Goal: Task Accomplishment & Management: Complete application form

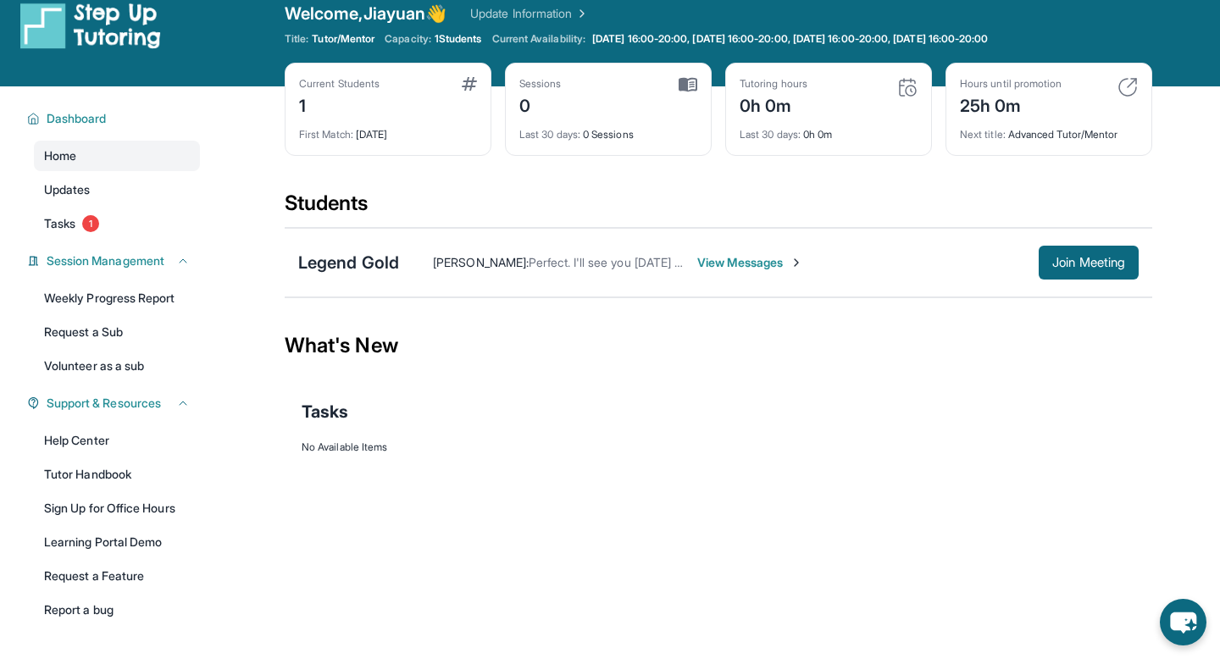
scroll to position [26, 0]
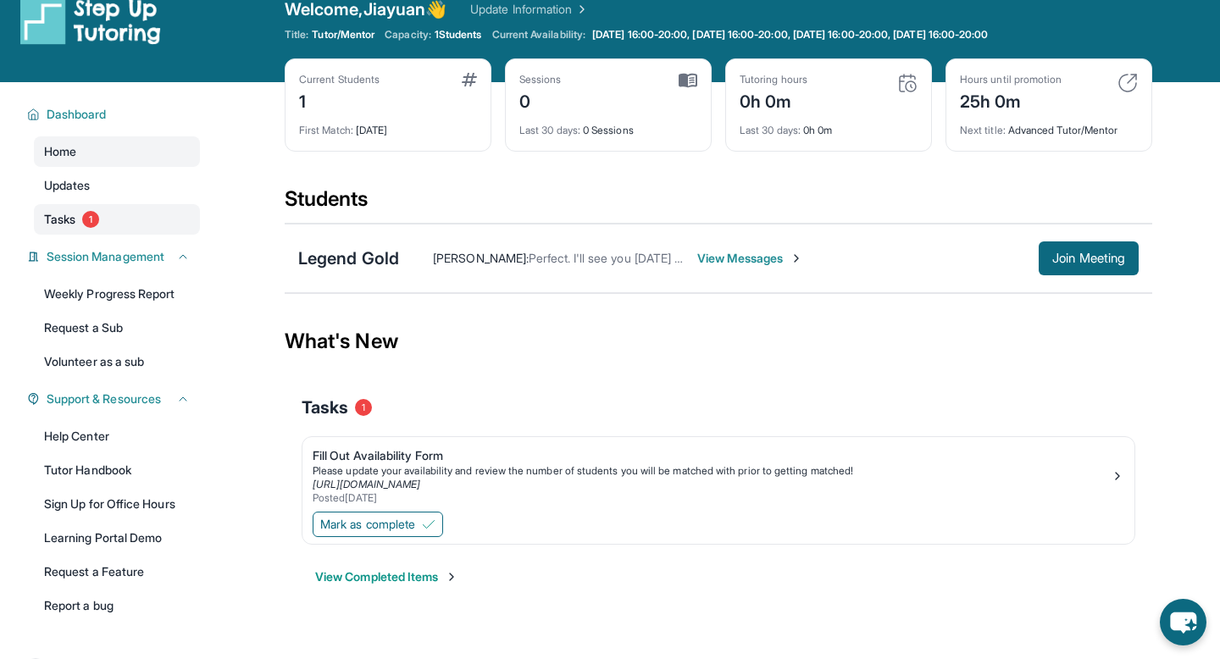
click at [103, 215] on link "Tasks 1" at bounding box center [117, 219] width 166 height 30
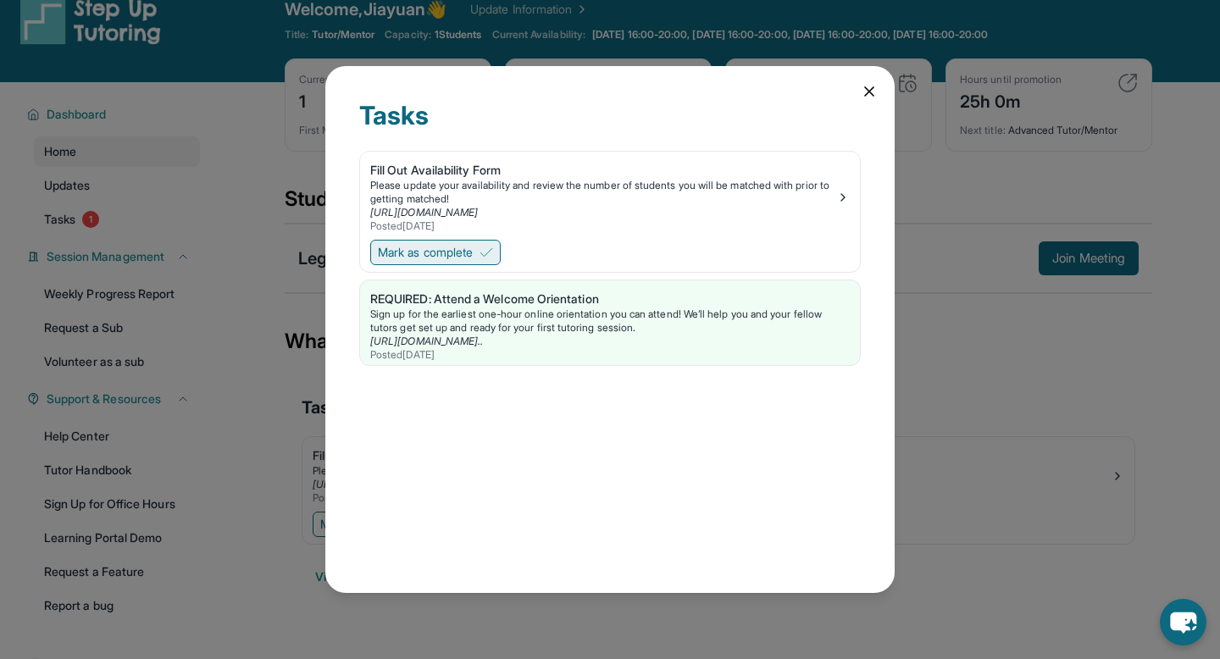
click at [469, 252] on span "Mark as complete" at bounding box center [425, 252] width 95 height 17
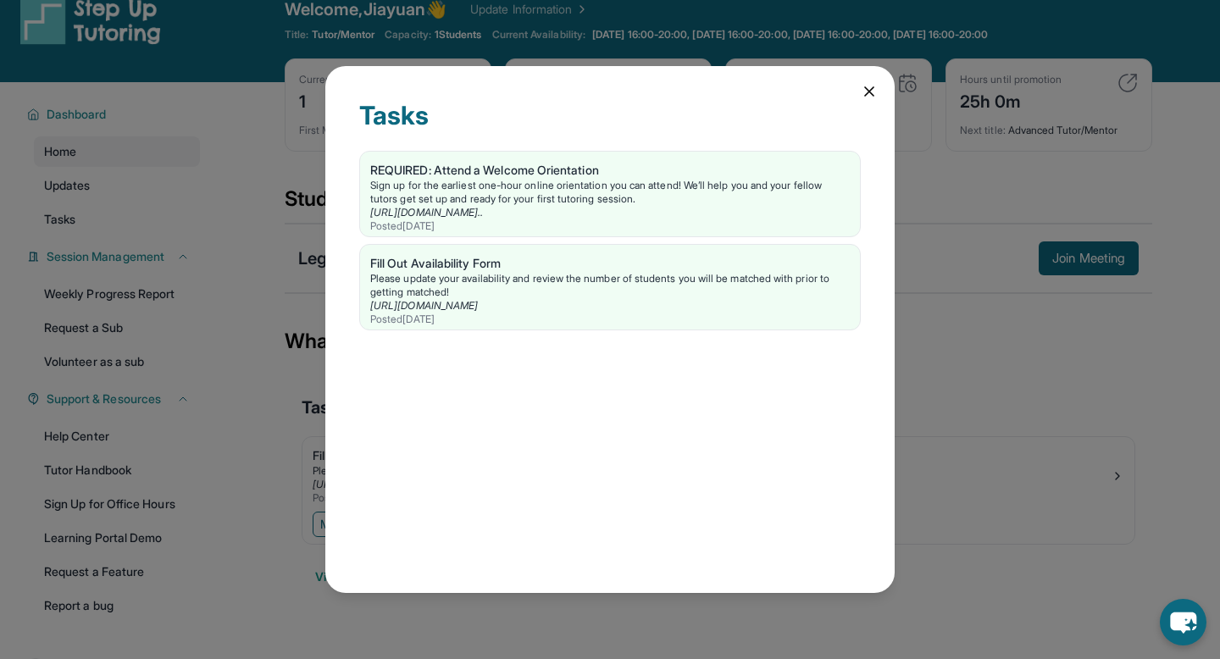
click at [268, 211] on div "Tasks REQUIRED: Attend a Welcome Orientation Sign up for the earliest one-hour …" at bounding box center [610, 329] width 1220 height 659
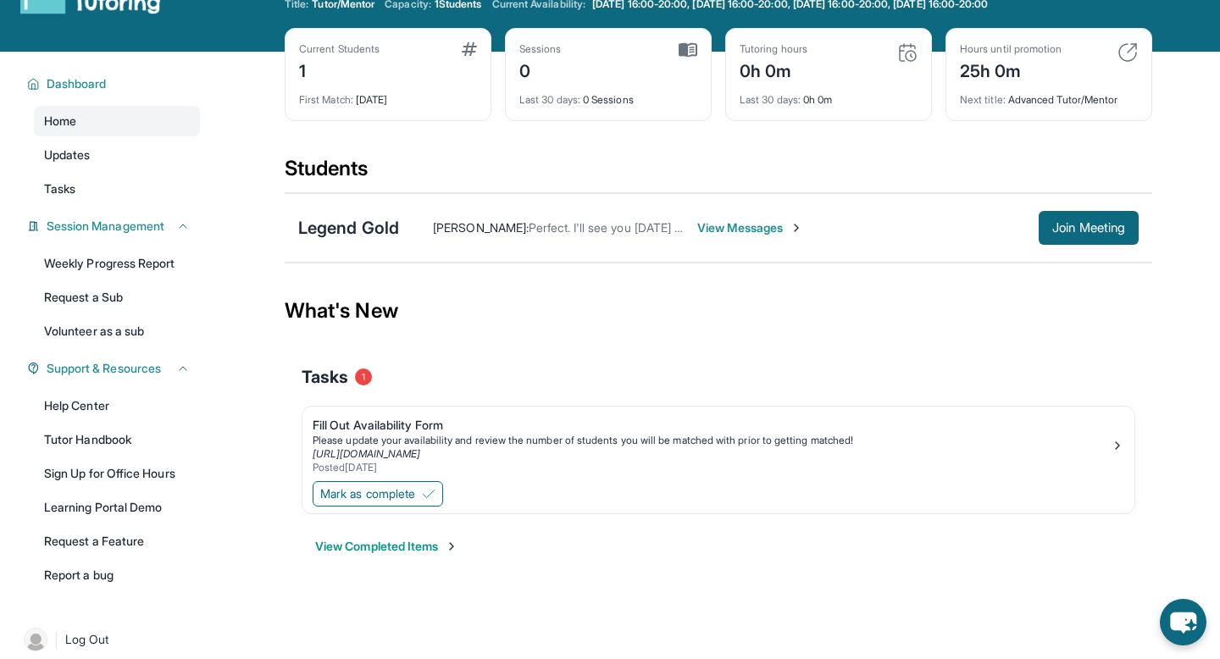
scroll to position [66, 0]
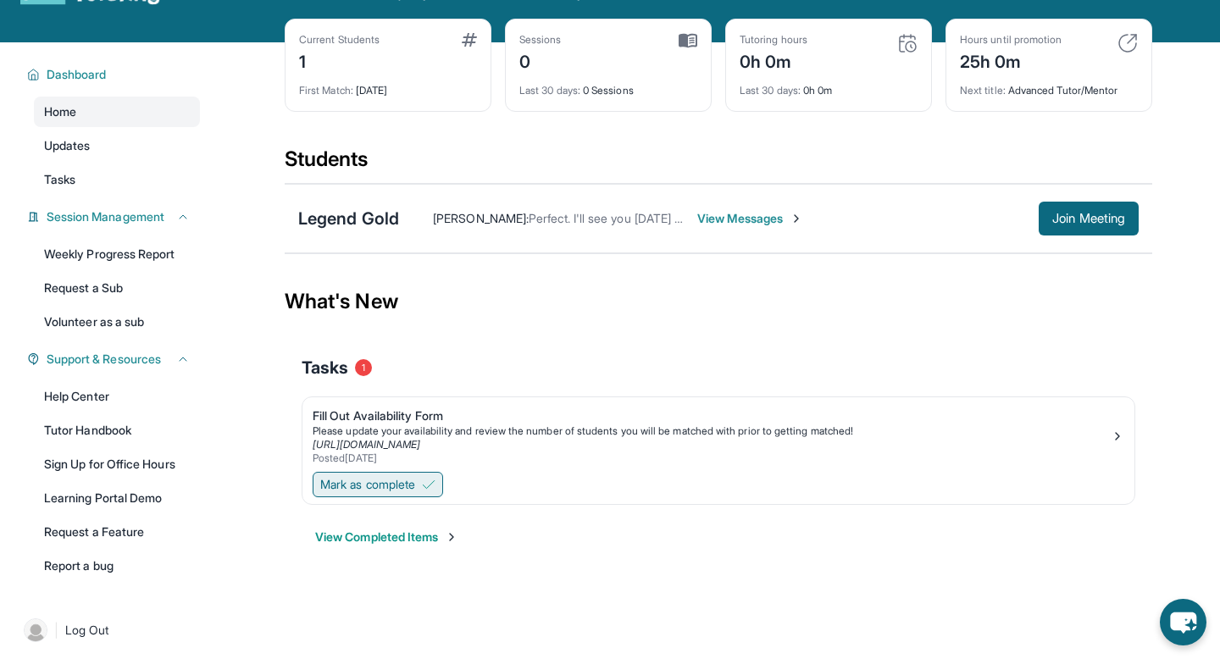
click at [380, 485] on span "Mark as complete" at bounding box center [367, 484] width 95 height 17
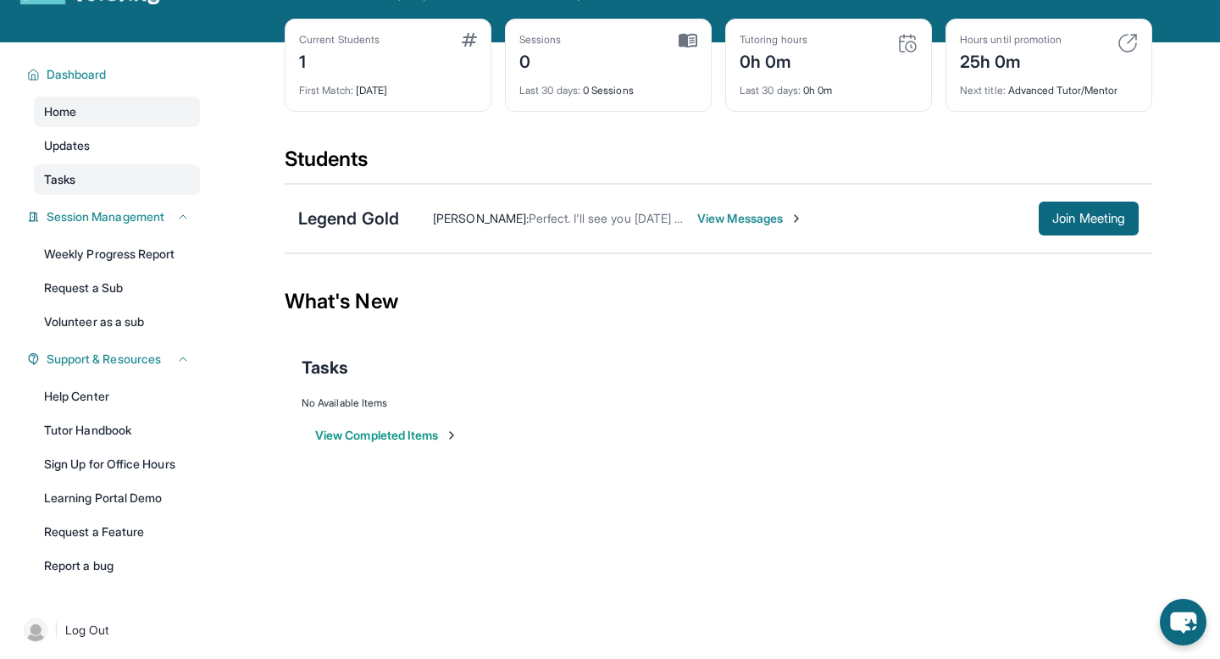
click at [129, 169] on link "Tasks" at bounding box center [117, 179] width 166 height 30
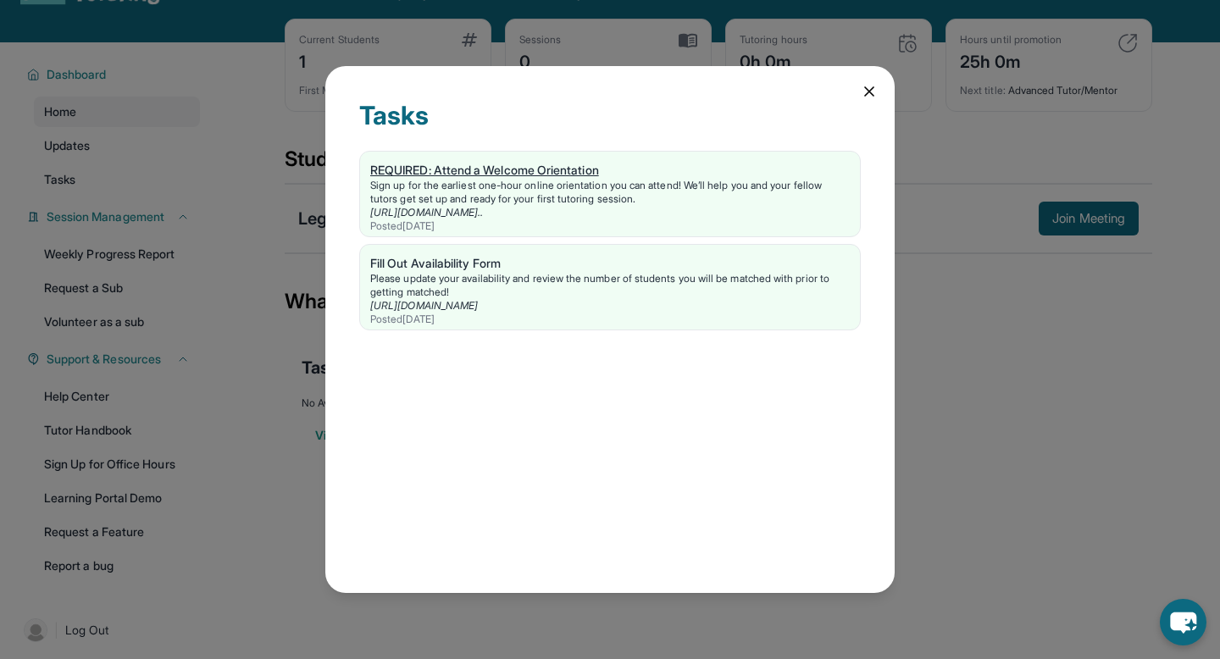
click at [517, 204] on div "Sign up for the earliest one-hour online orientation you can attend! We’ll help…" at bounding box center [609, 192] width 479 height 27
click at [870, 91] on icon at bounding box center [869, 91] width 8 height 8
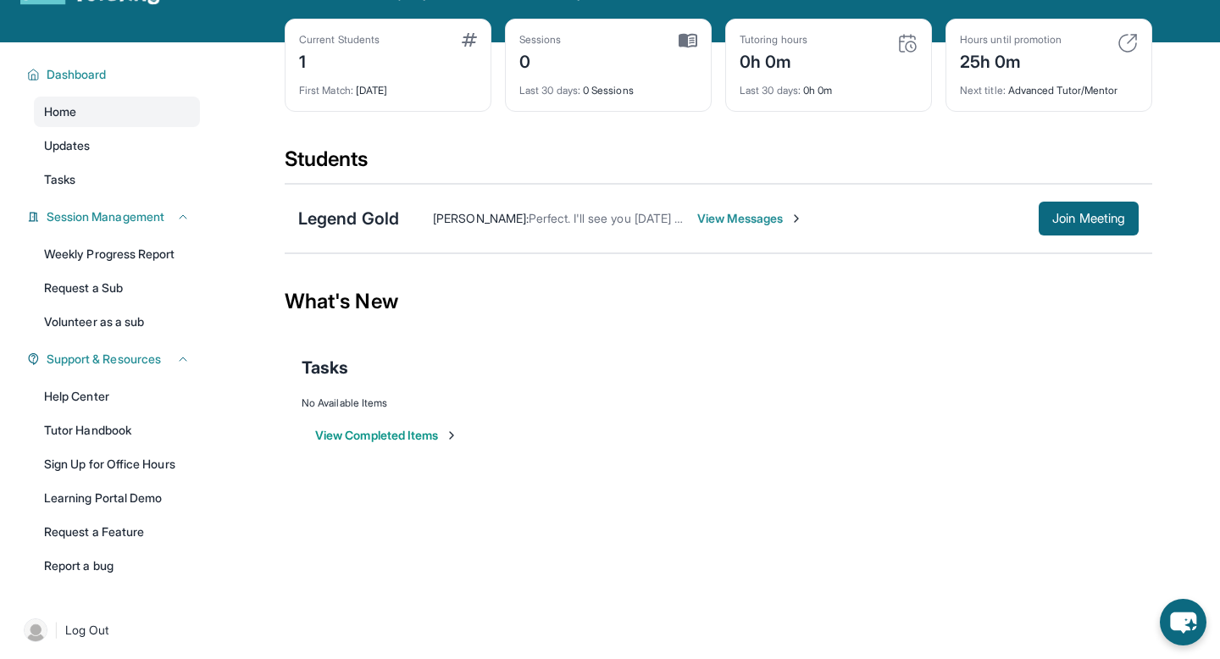
click at [725, 219] on span "View Messages" at bounding box center [750, 218] width 106 height 17
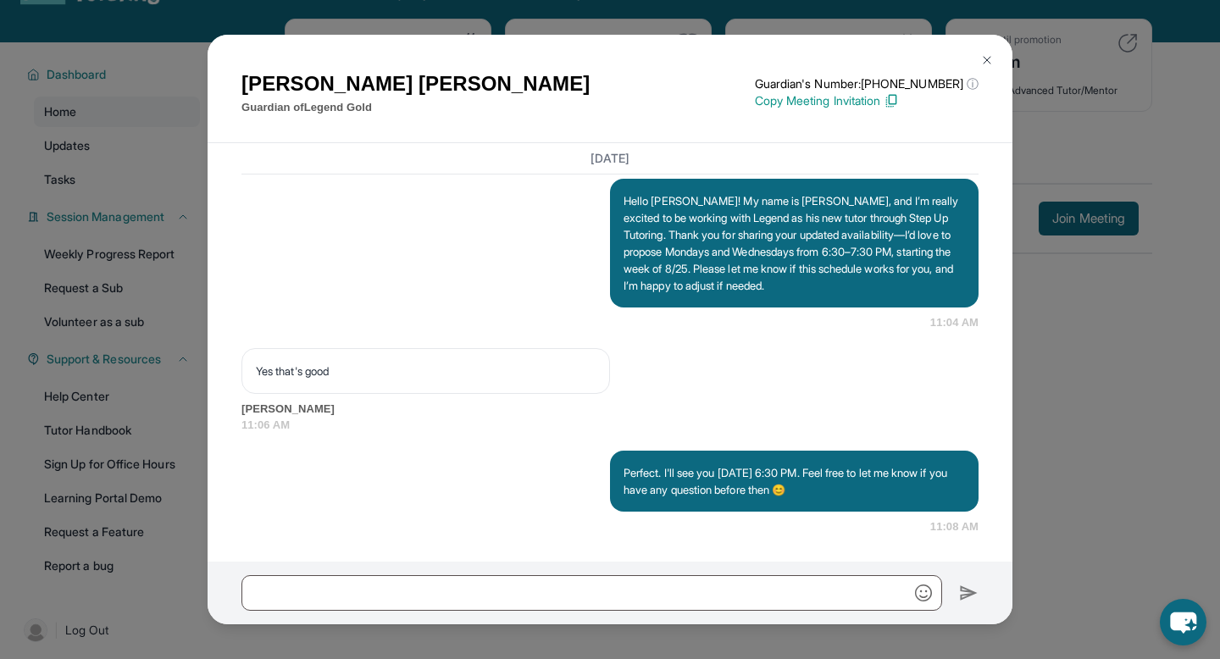
scroll to position [1371, 0]
click at [987, 60] on img at bounding box center [987, 60] width 14 height 14
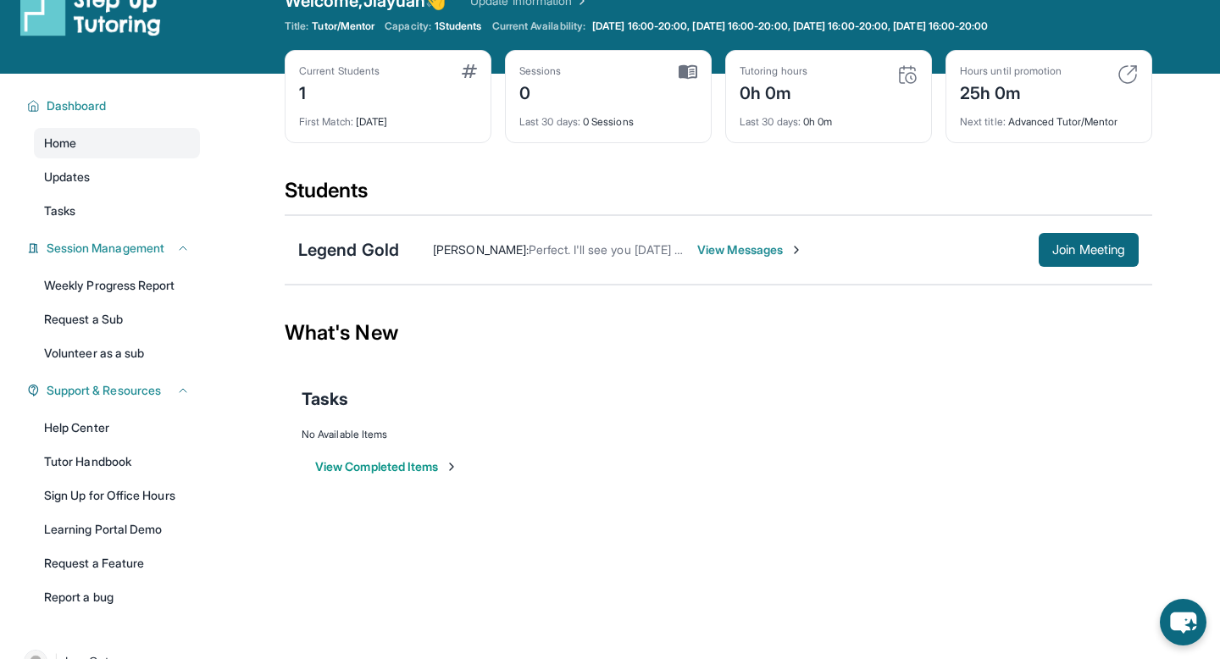
scroll to position [108, 0]
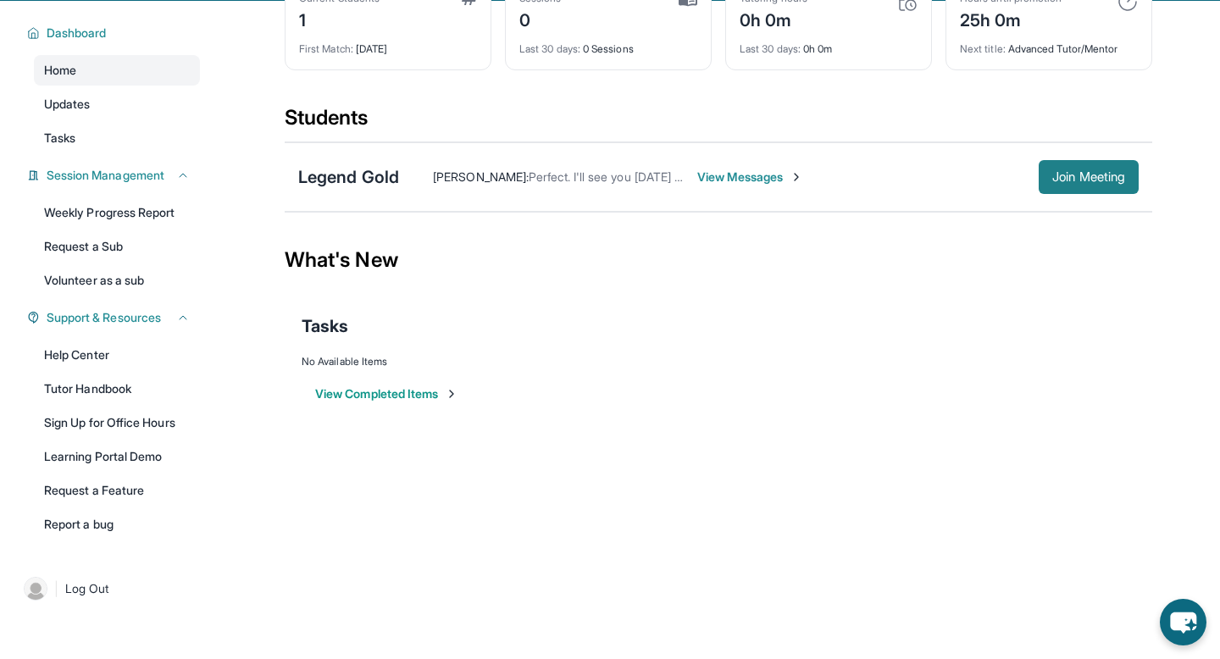
click at [1074, 180] on span "Join Meeting" at bounding box center [1088, 177] width 73 height 10
click at [108, 444] on link "Learning Portal Demo" at bounding box center [117, 456] width 166 height 30
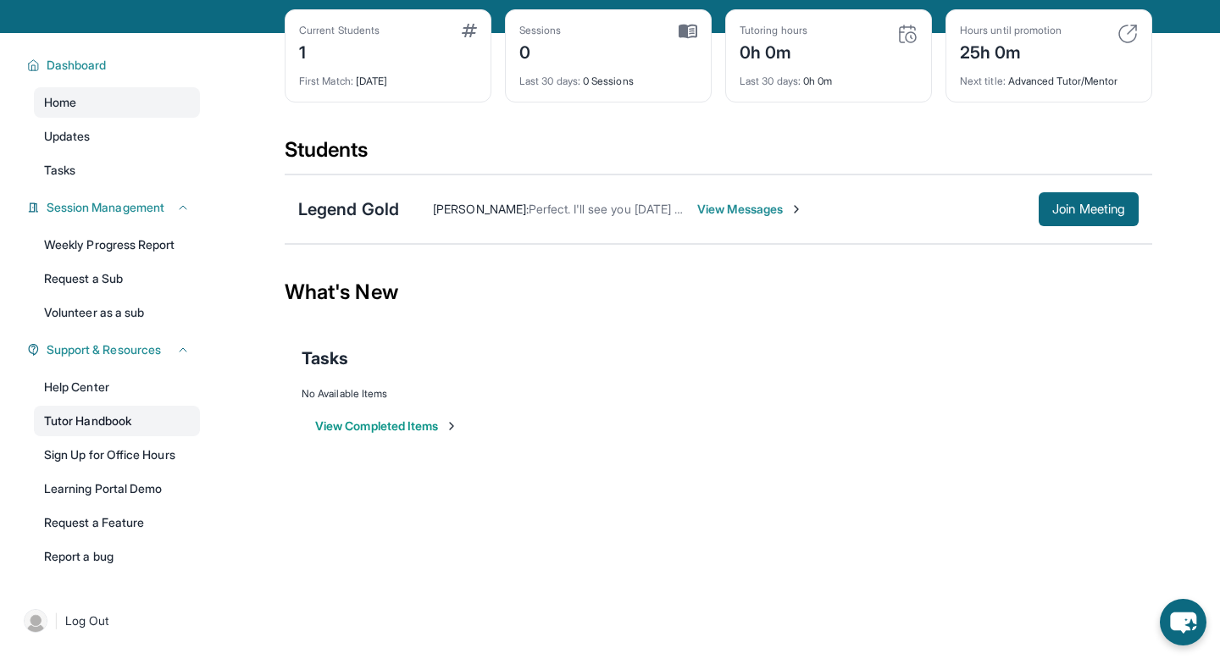
scroll to position [84, 0]
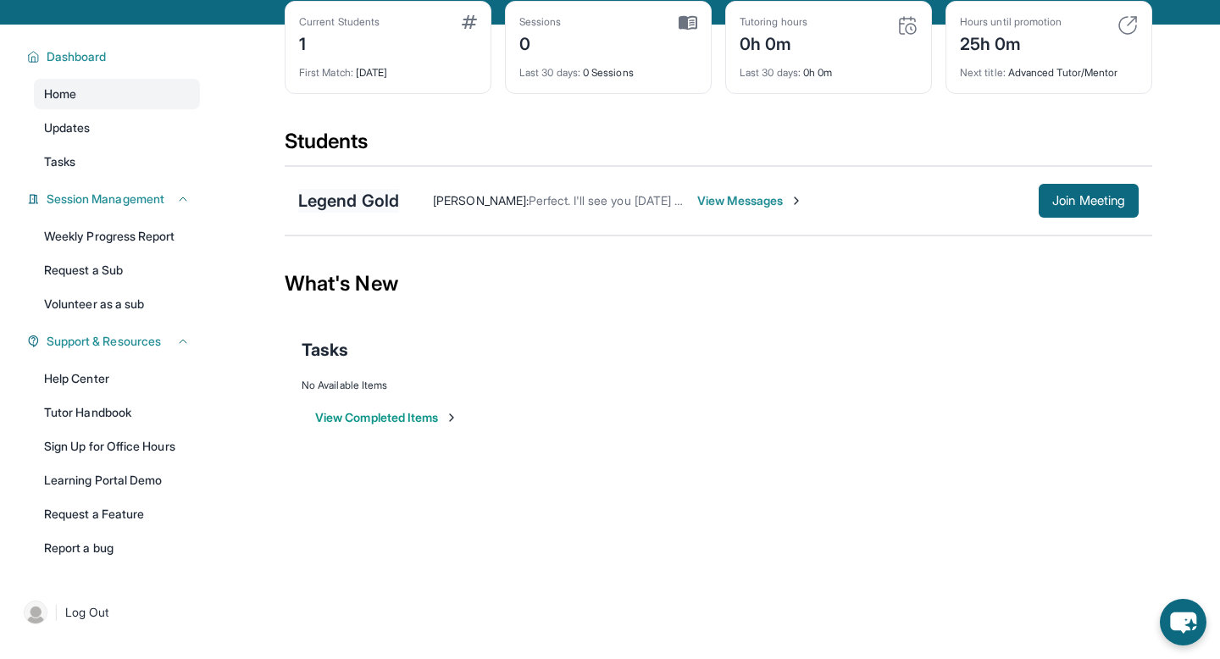
click at [346, 205] on div "Legend Gold" at bounding box center [348, 201] width 101 height 24
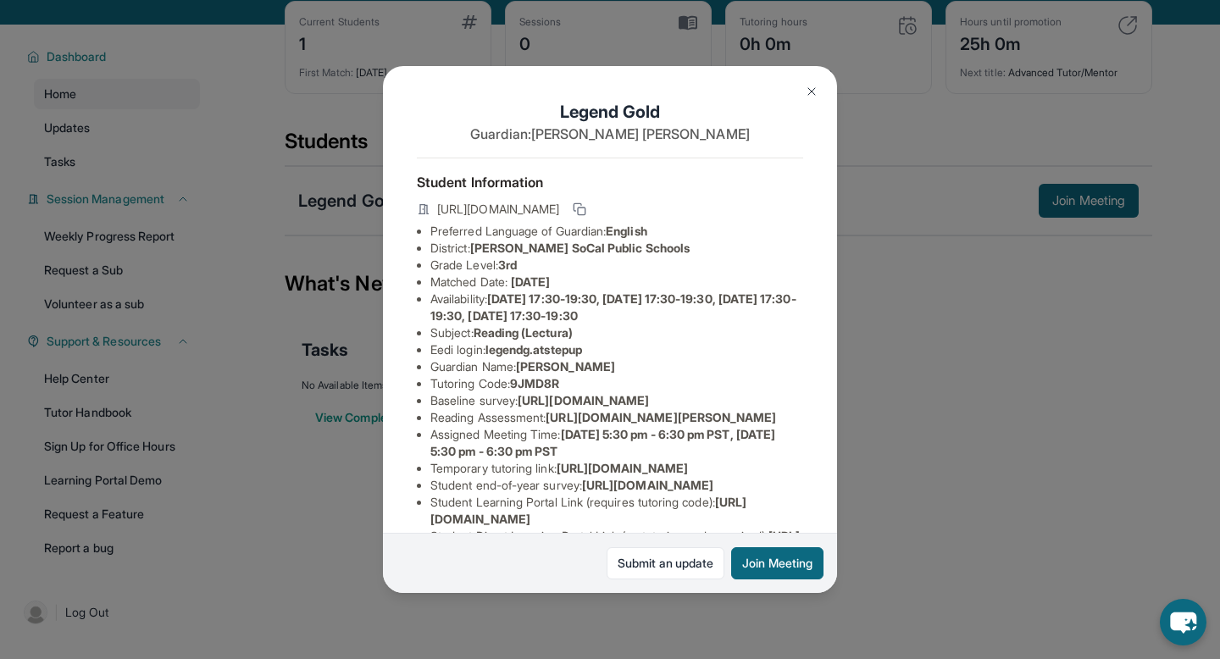
scroll to position [180, 0]
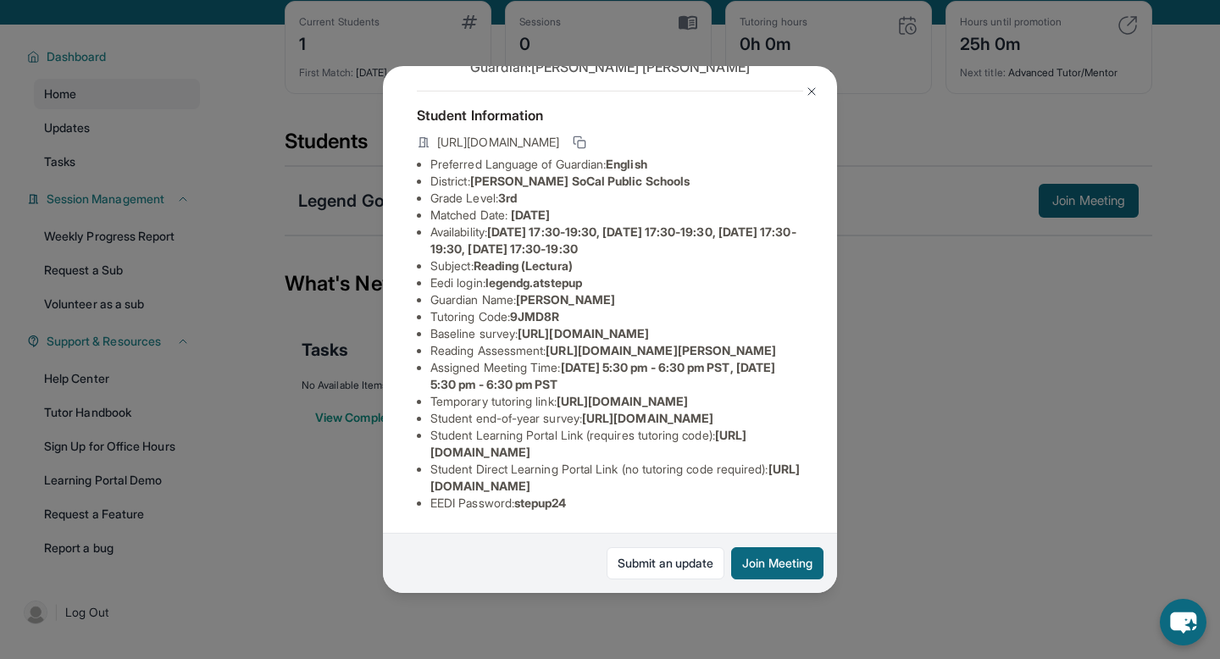
drag, startPoint x: 432, startPoint y: 236, endPoint x: 830, endPoint y: 266, distance: 399.3
click at [830, 266] on div "Legend Gold Guardian: [PERSON_NAME] Student Information [URL][DOMAIN_NAME] Pref…" at bounding box center [610, 329] width 454 height 527
copy span "[URL][DOMAIN_NAME]"
click at [661, 260] on div "Legend Gold Guardian: [PERSON_NAME] Student Information [URL][DOMAIN_NAME] Pref…" at bounding box center [610, 329] width 454 height 527
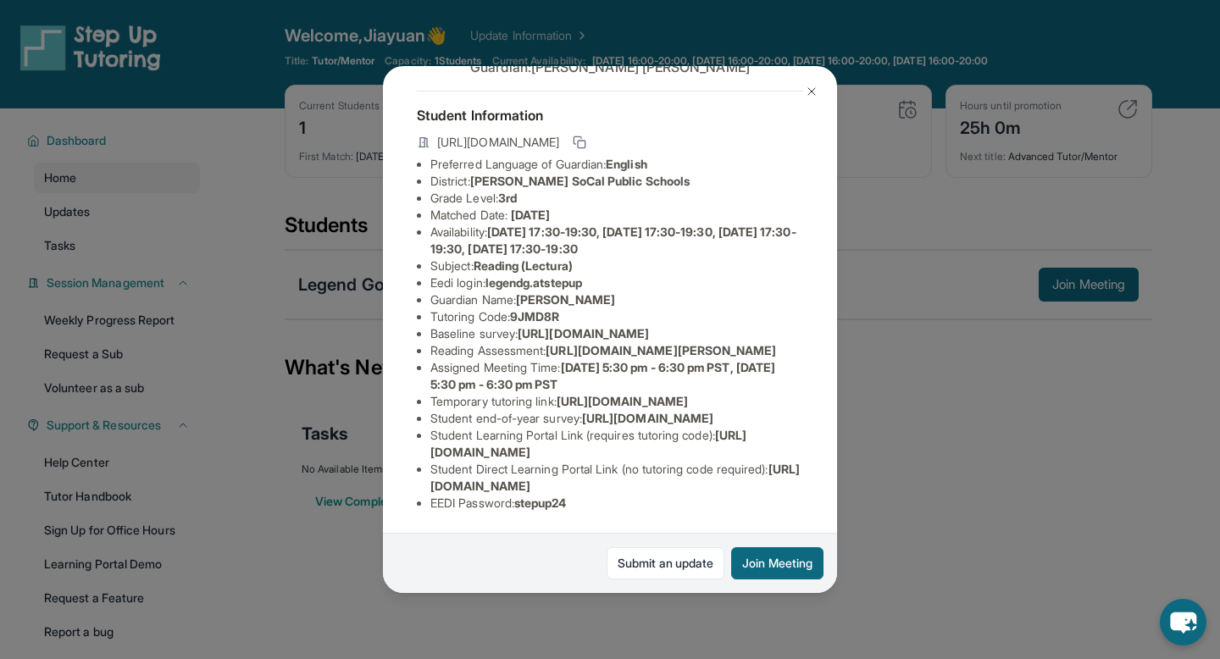
scroll to position [0, 0]
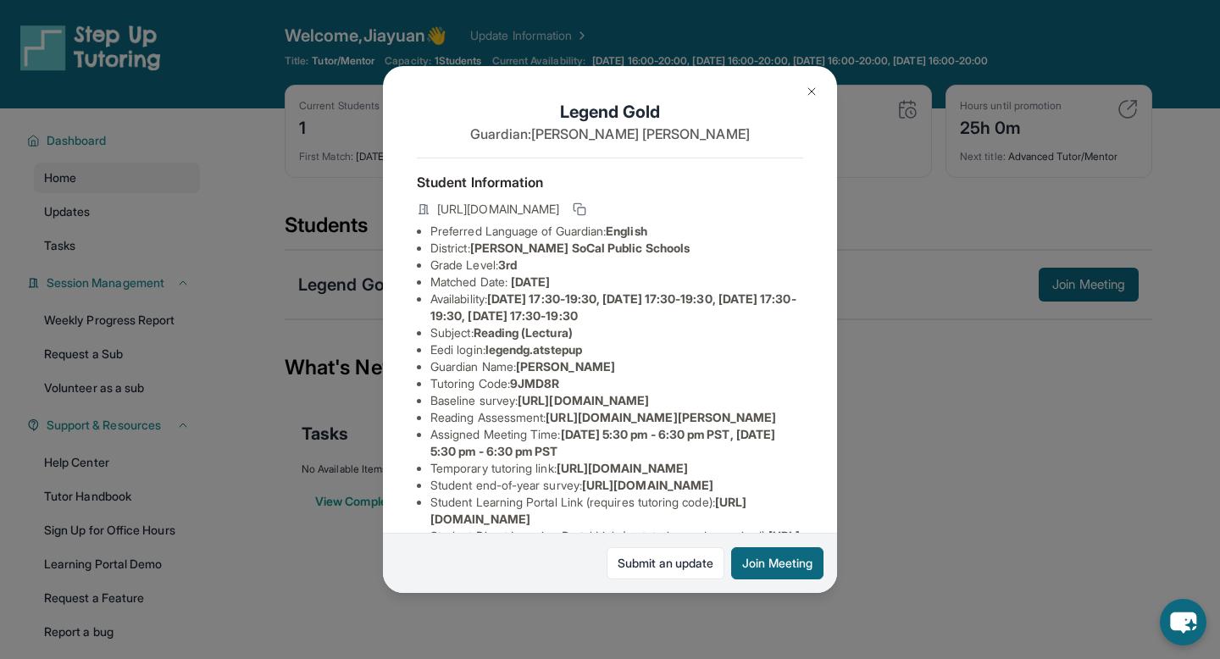
click at [845, 51] on div "Legend Gold Guardian: [PERSON_NAME] Student Information [URL][DOMAIN_NAME] Pref…" at bounding box center [610, 329] width 1220 height 659
